Goal: Task Accomplishment & Management: Use online tool/utility

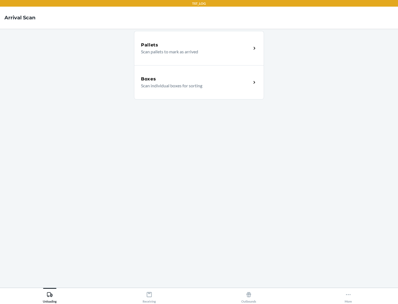
click at [196, 79] on div "Boxes" at bounding box center [196, 79] width 110 height 7
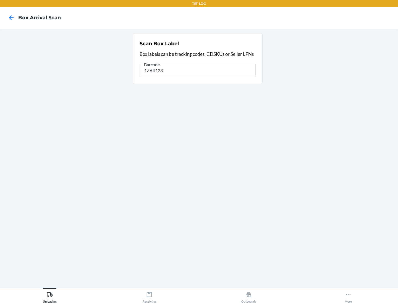
type input "1ZAti123"
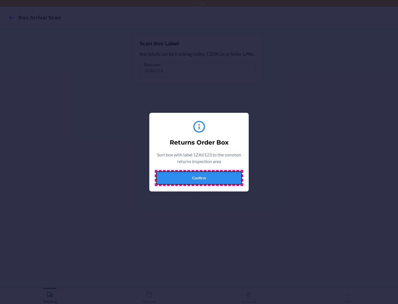
click at [199, 178] on button "Confirm" at bounding box center [199, 178] width 86 height 13
